Goal: Information Seeking & Learning: Check status

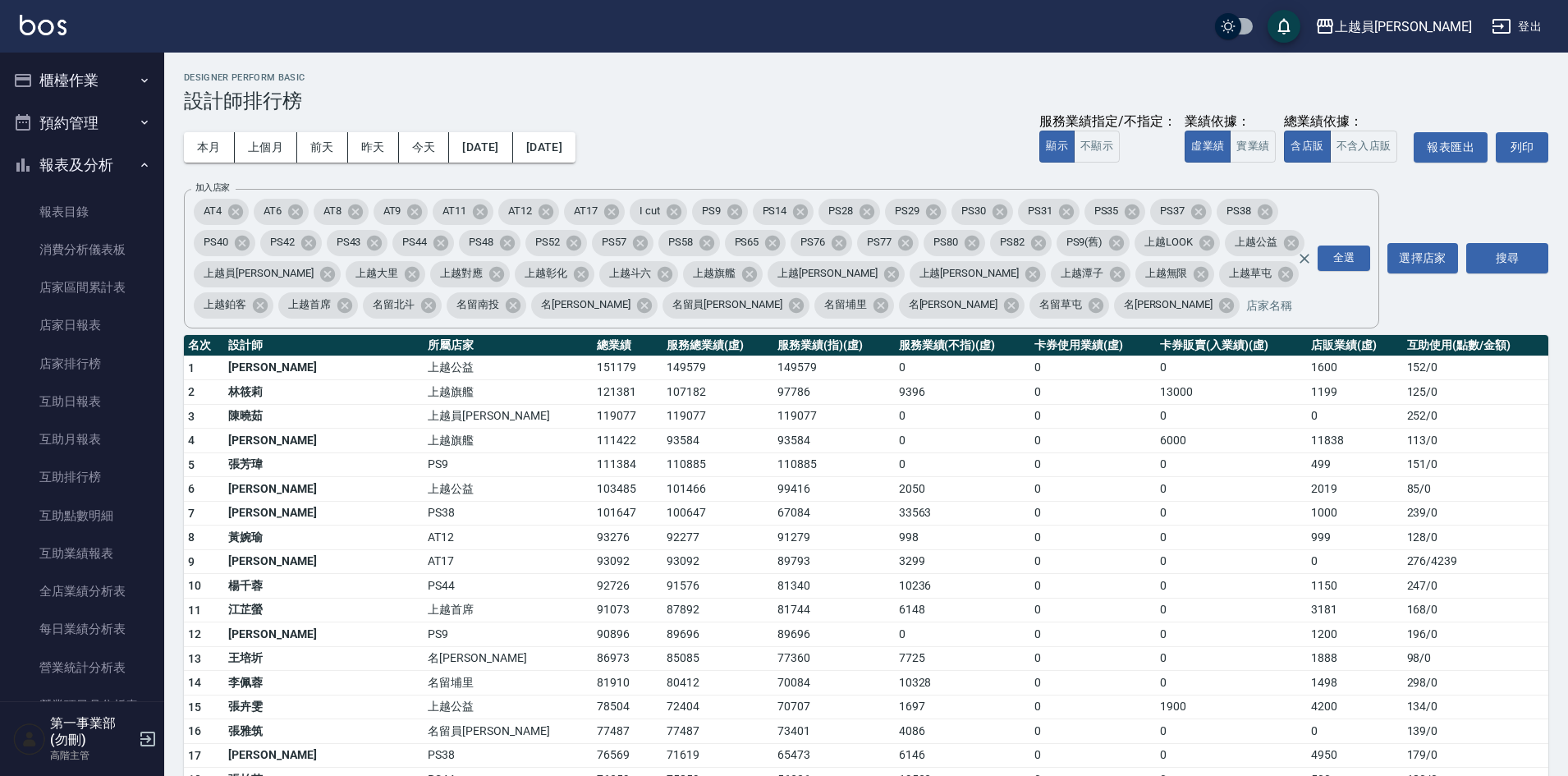
scroll to position [329, 0]
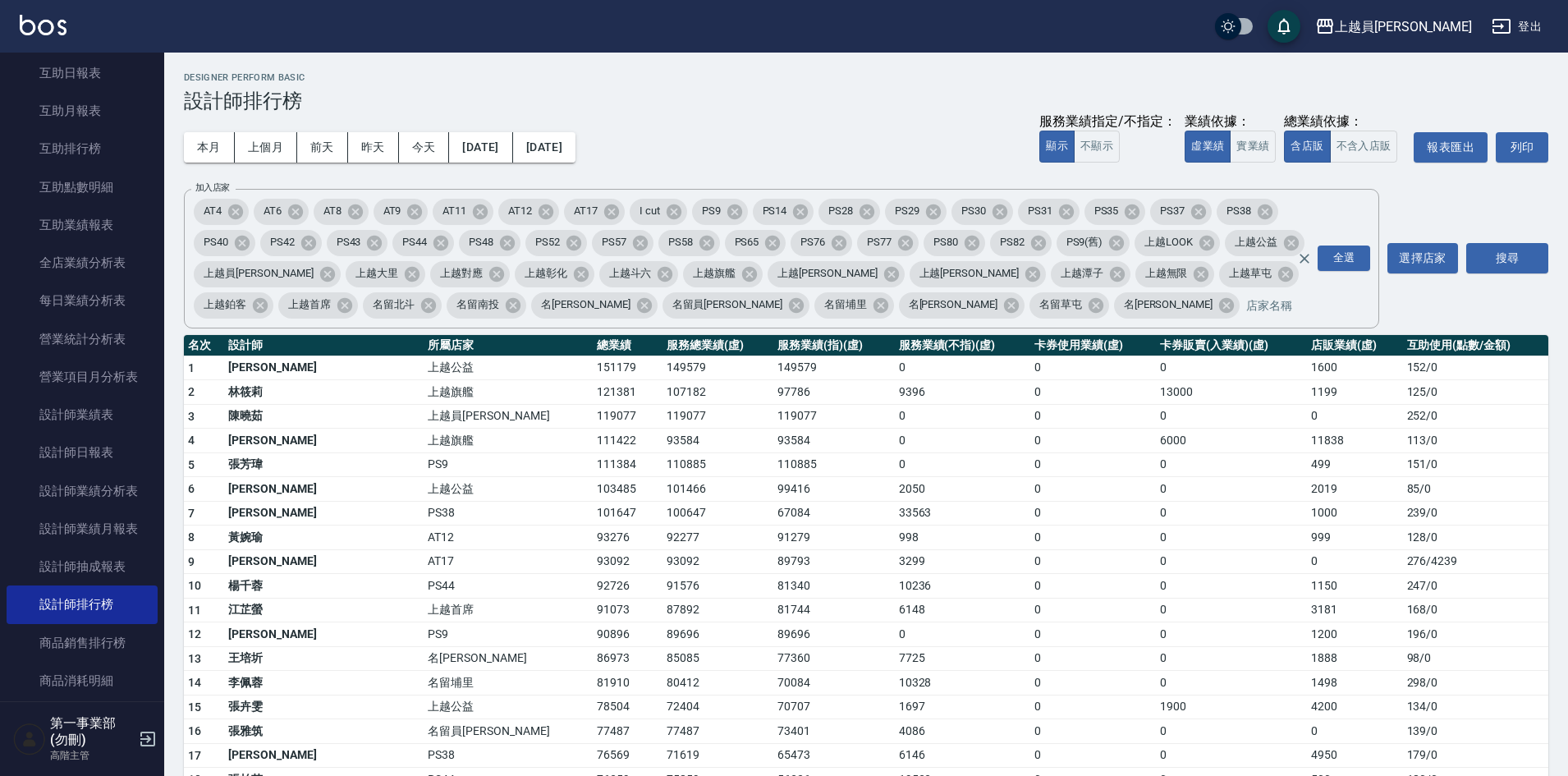
click at [776, 121] on div "本月 上個月 [DATE] [DATE] [DATE] [DATE] [DATE] 服務業績指定/不指定： 顯示 不顯示 業績依據： 虛業績 實業績 總業績依…" at bounding box center [865, 148] width 1364 height 70
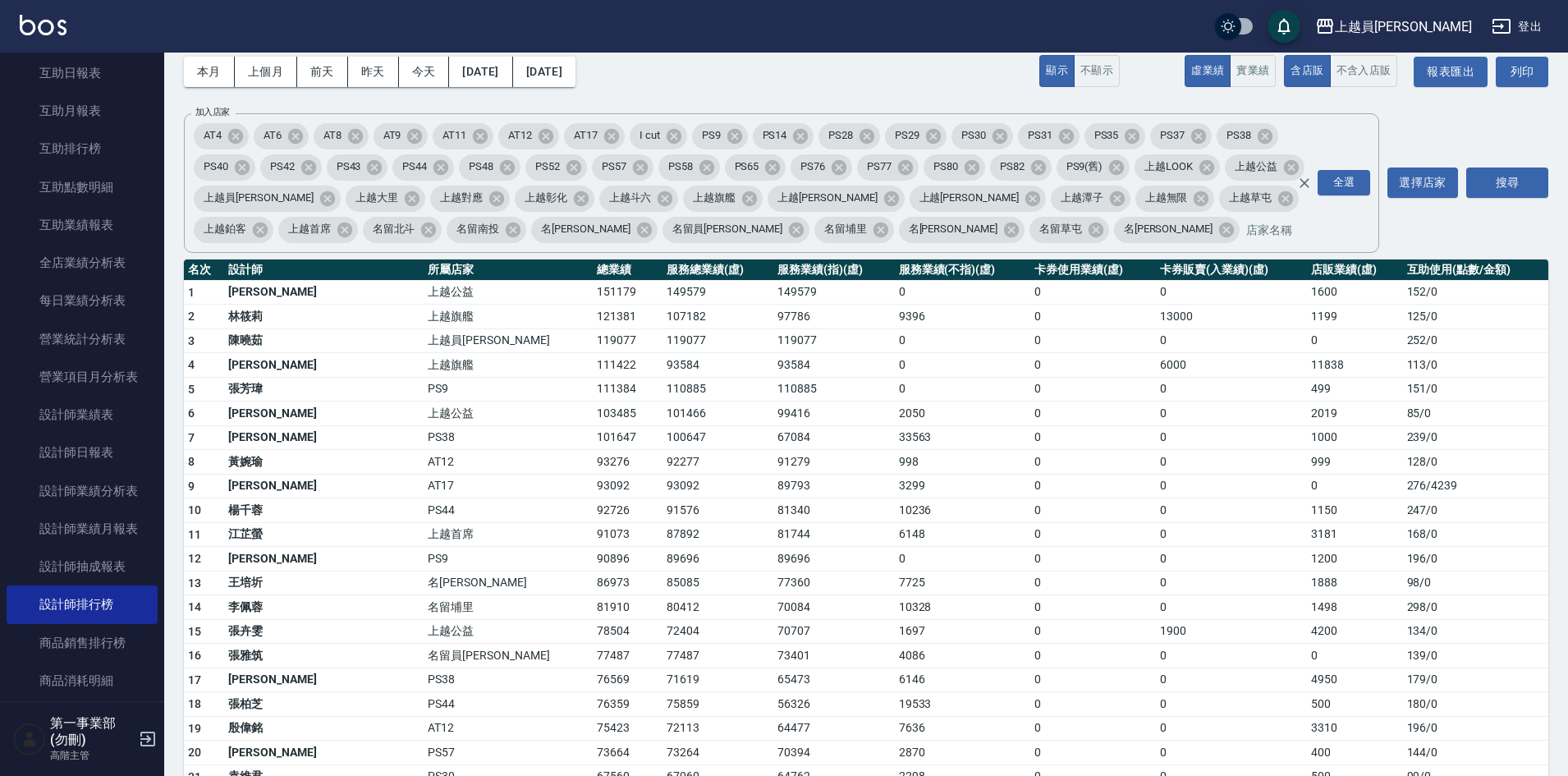
scroll to position [82, 0]
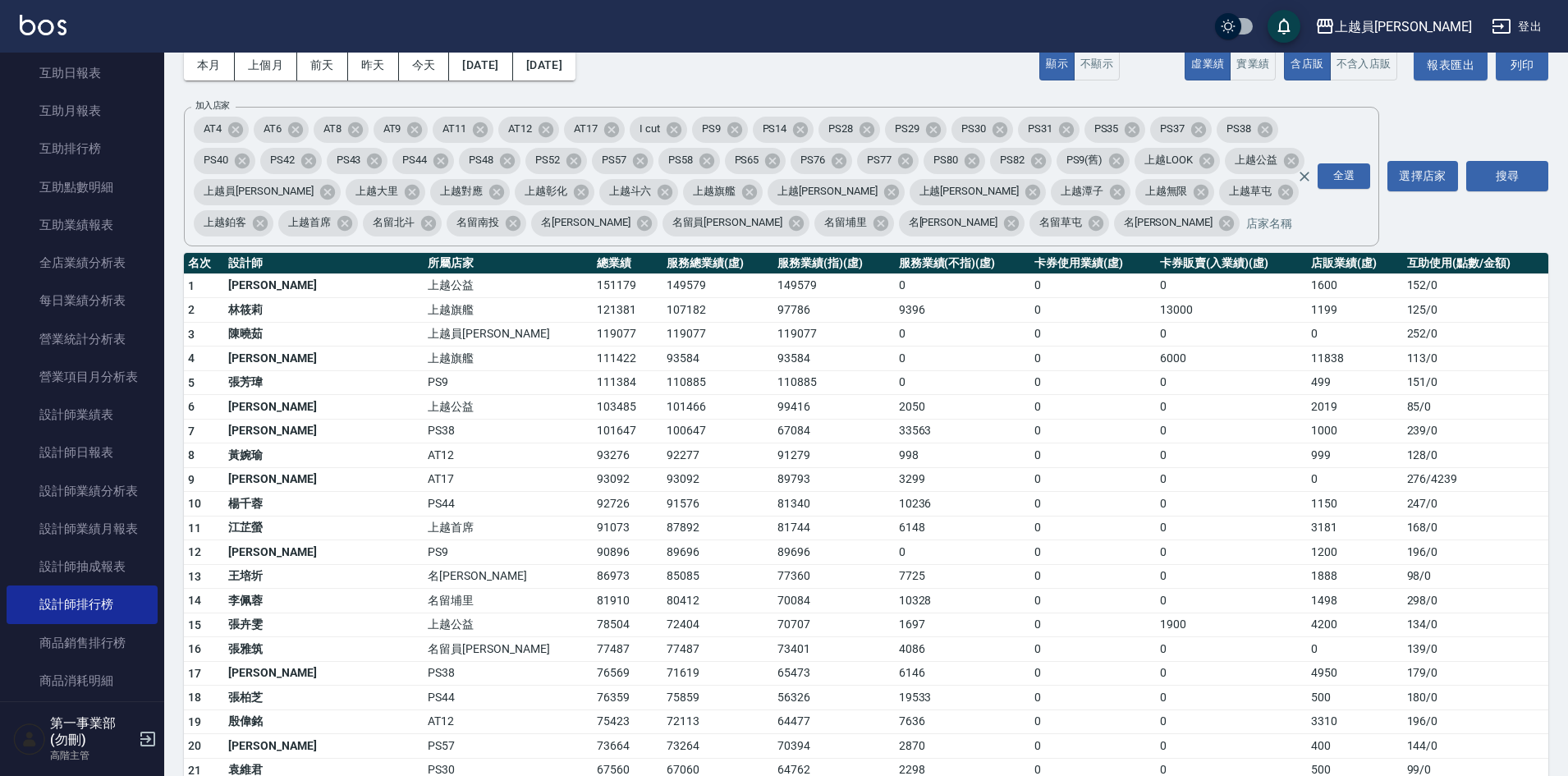
click at [886, 76] on div "本月 上個月 [DATE] [DATE] [DATE] [DATE] [DATE] 服務業績指定/不指定： 顯示 不顯示 業績依據： 虛業績 實業績 總業績依…" at bounding box center [865, 65] width 1364 height 70
click at [1030, 596] on td "0" at bounding box center [1093, 601] width 126 height 25
click at [785, 395] on td "99416" at bounding box center [834, 407] width 122 height 25
click at [895, 514] on td "10236" at bounding box center [963, 504] width 137 height 25
click at [901, 540] on td "0" at bounding box center [963, 552] width 137 height 25
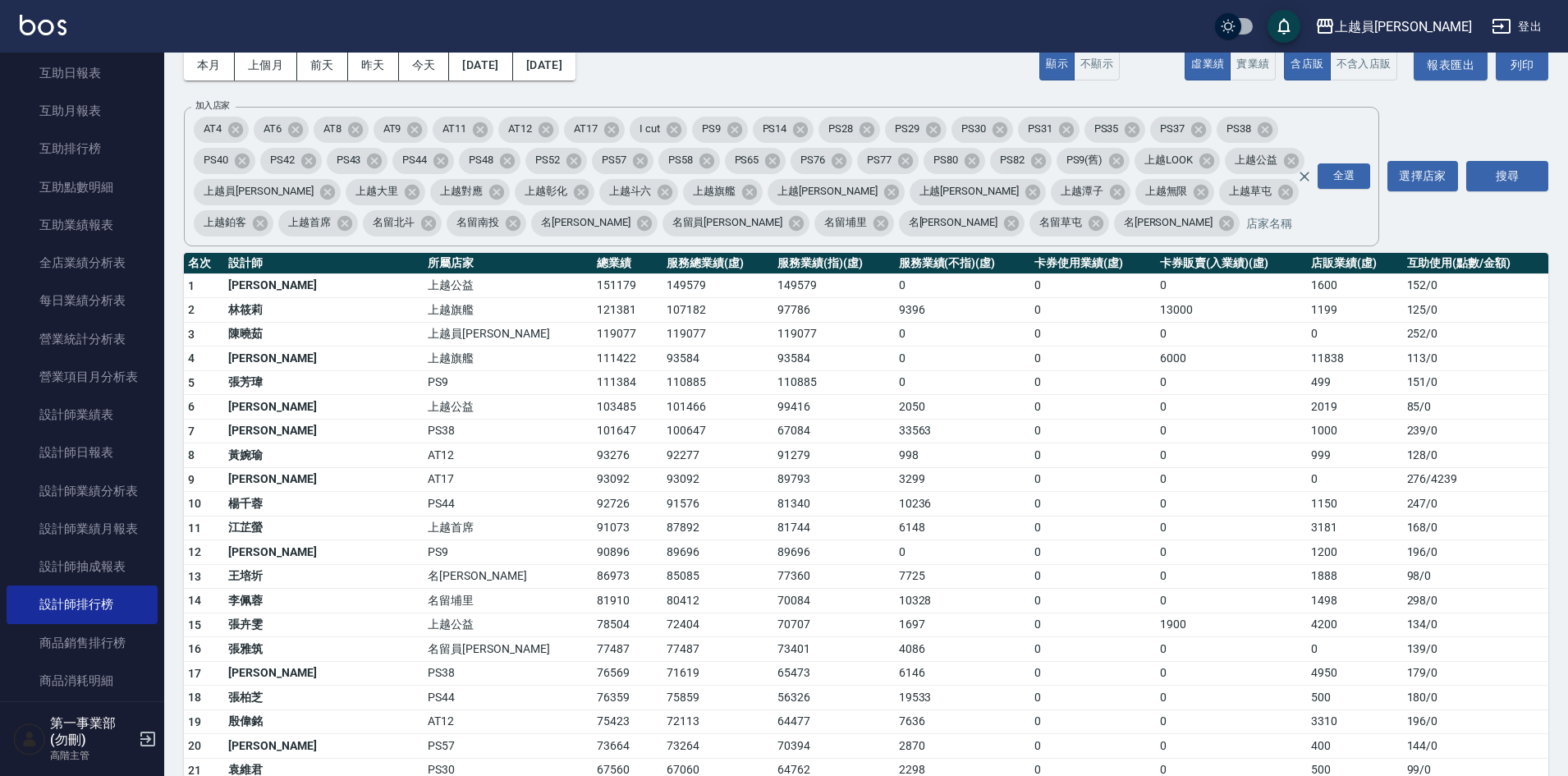
click at [807, 79] on div "本月 上個月 [DATE] [DATE] [DATE] [DATE] [DATE] 服務業績指定/不指定： 顯示 不顯示 業績依據： 虛業績 實業績 總業績依…" at bounding box center [865, 65] width 1364 height 70
drag, startPoint x: 1154, startPoint y: 610, endPoint x: 1170, endPoint y: 666, distance: 58.2
click at [774, 416] on td "99416" at bounding box center [834, 407] width 122 height 25
